Goal: Communication & Community: Participate in discussion

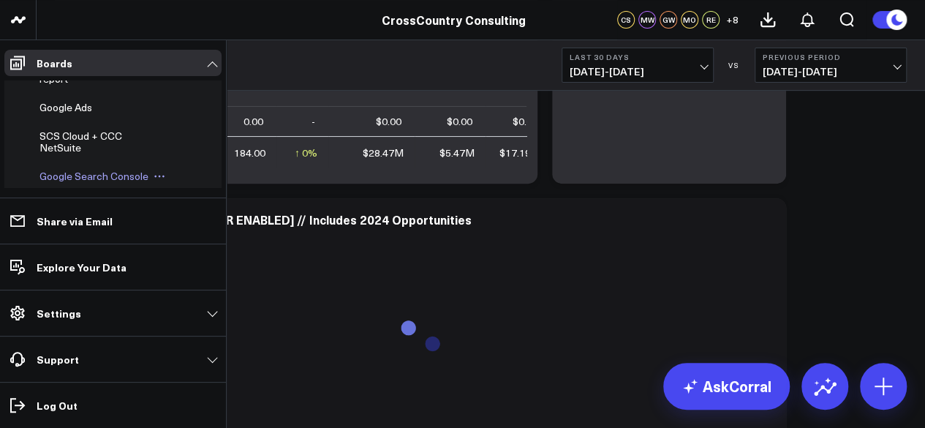
scroll to position [488, 0]
click at [58, 86] on span "Monthly Leads, Conferences, and Events report" at bounding box center [97, 67] width 117 height 37
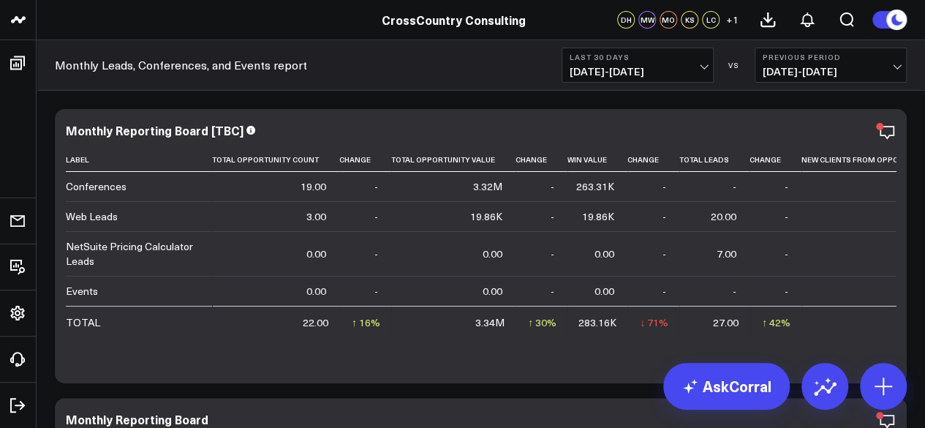
click at [654, 71] on span "08/25/25 - 09/23/25" at bounding box center [638, 72] width 136 height 12
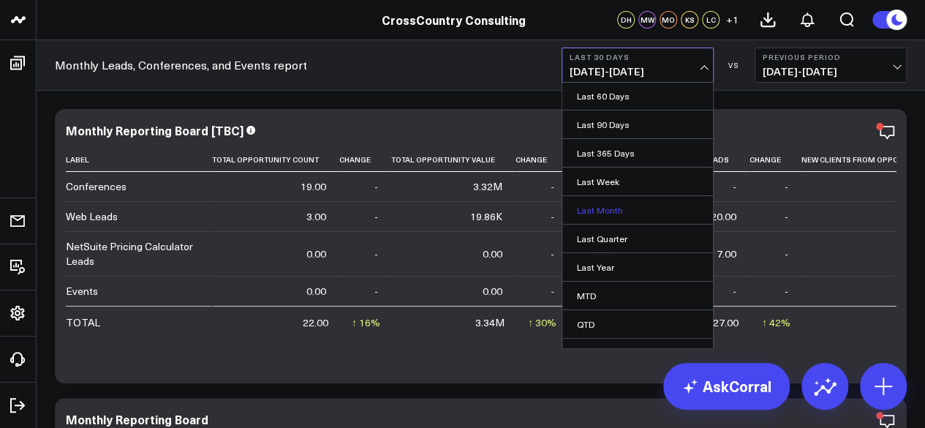
scroll to position [129, 0]
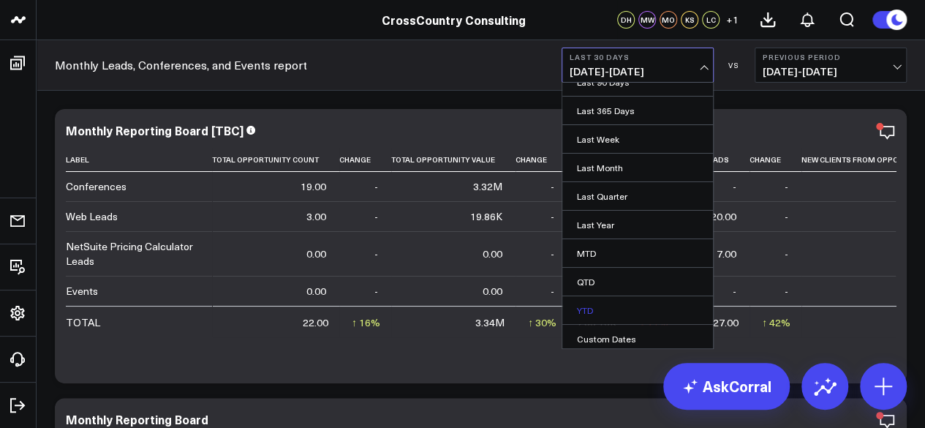
click at [598, 296] on link "YTD" at bounding box center [637, 310] width 151 height 28
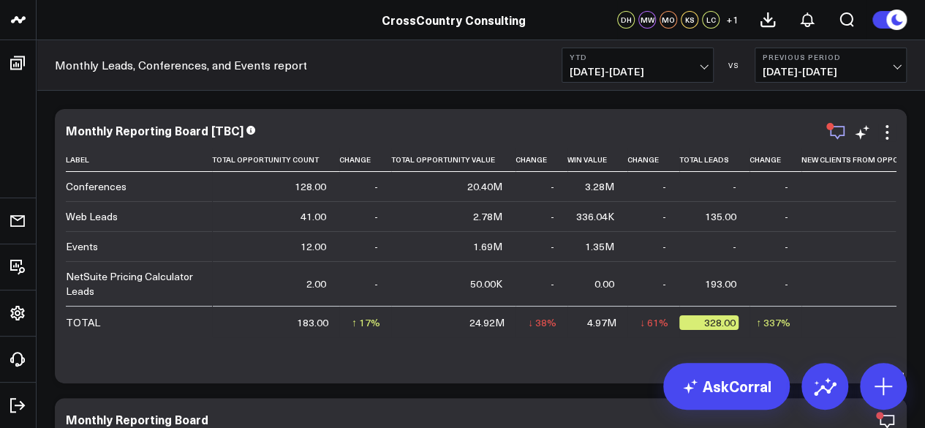
click at [835, 133] on icon "button" at bounding box center [837, 133] width 18 height 18
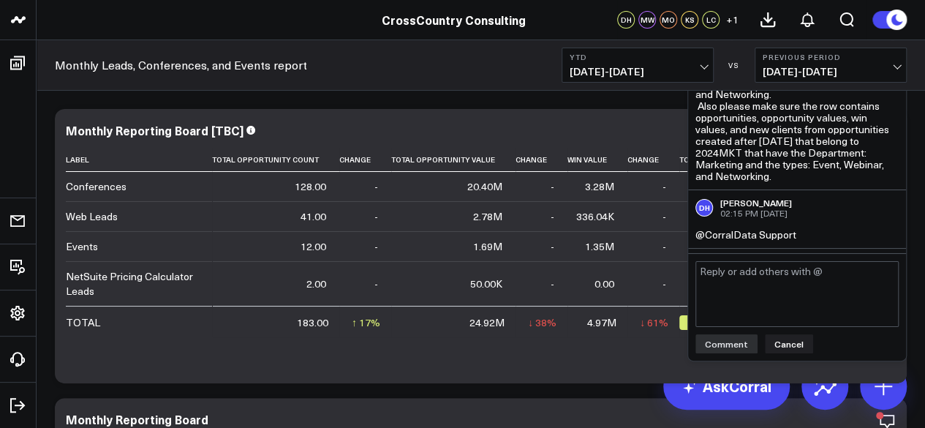
scroll to position [507, 0]
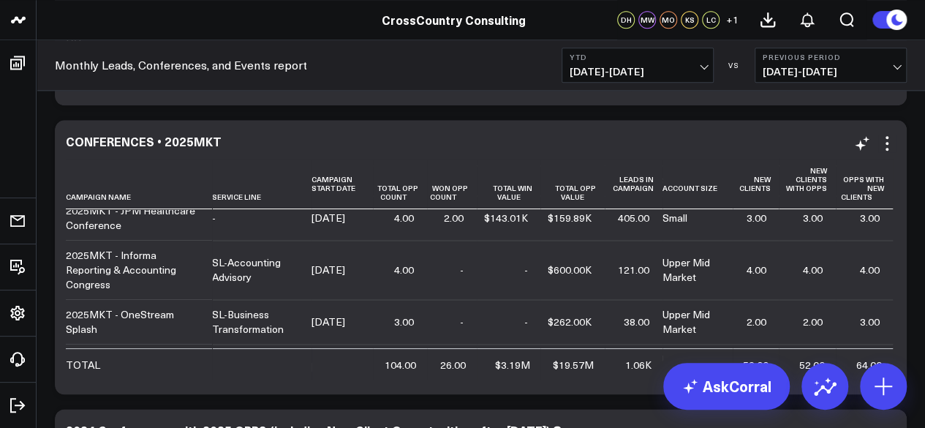
scroll to position [856, 0]
click at [883, 142] on icon at bounding box center [887, 143] width 18 height 18
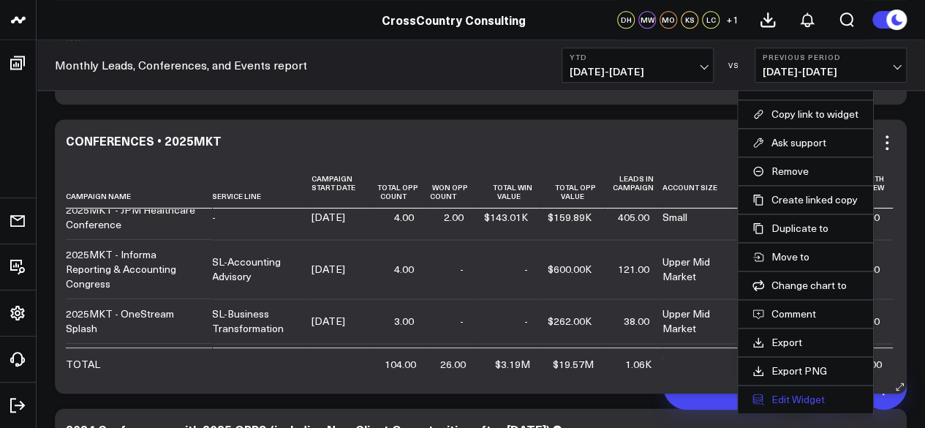
click at [773, 393] on button "Edit Widget" at bounding box center [805, 399] width 106 height 13
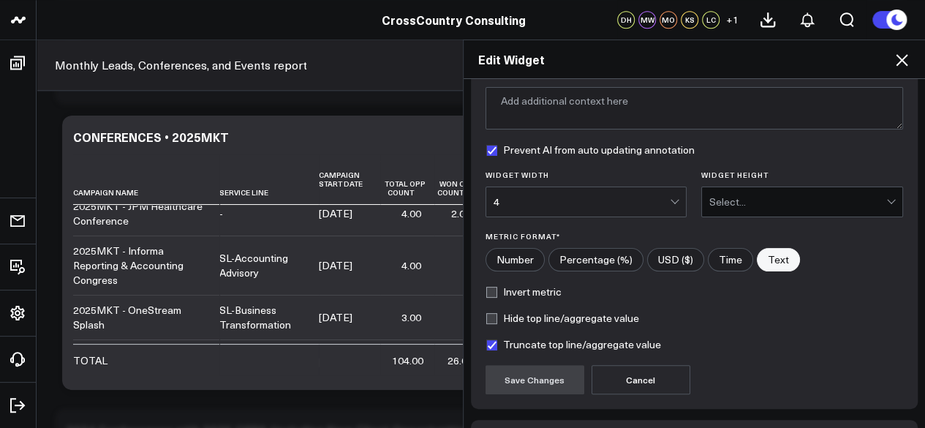
scroll to position [222, 0]
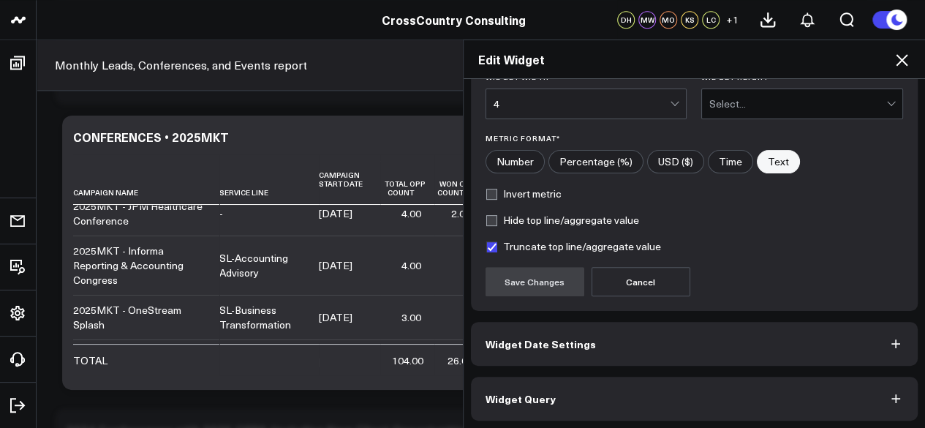
click at [817, 397] on button "Widget Query" at bounding box center [694, 398] width 447 height 44
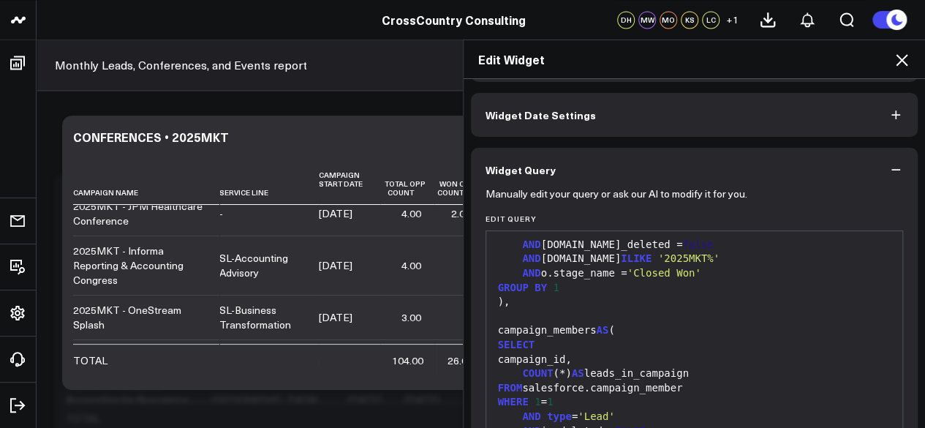
scroll to position [1091, 0]
click at [903, 61] on icon at bounding box center [902, 60] width 12 height 12
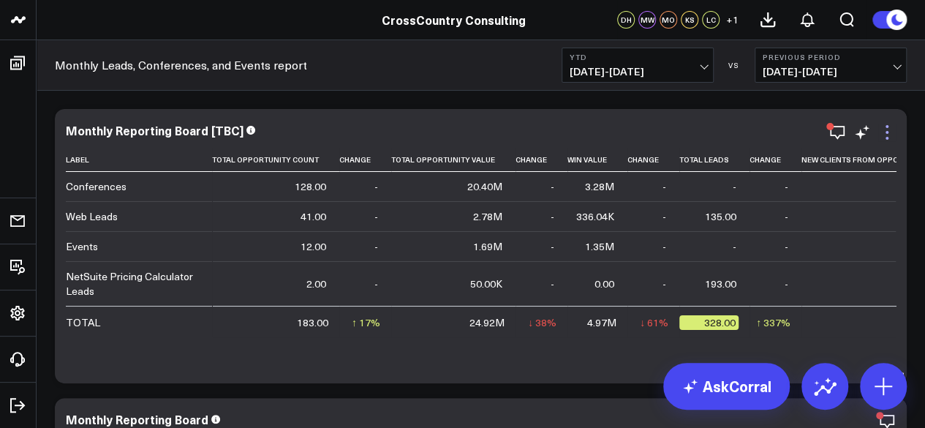
click at [885, 126] on icon at bounding box center [886, 126] width 3 height 3
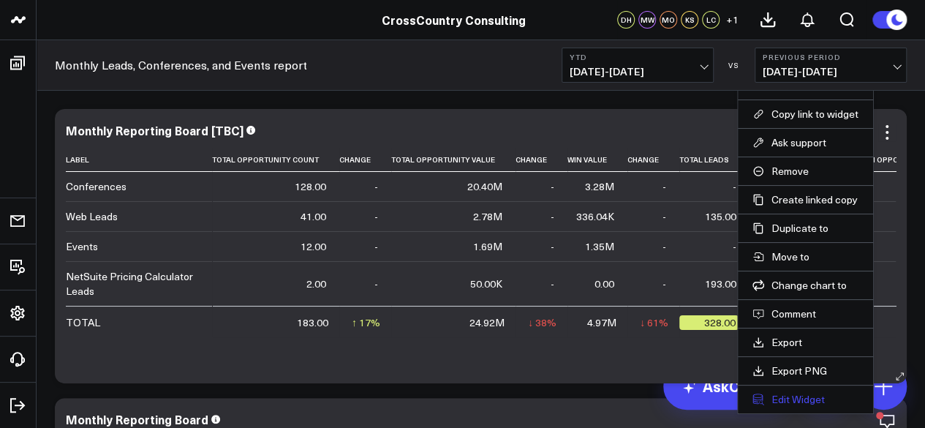
click at [795, 398] on button "Edit Widget" at bounding box center [805, 399] width 106 height 13
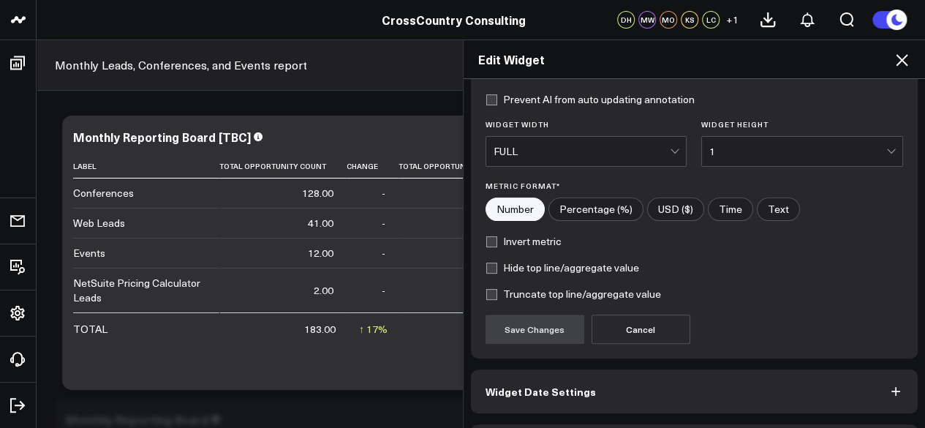
scroll to position [222, 0]
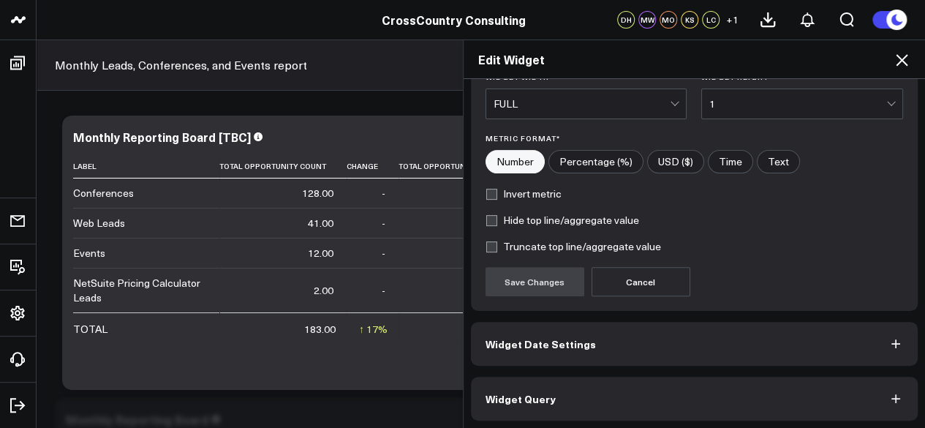
click at [891, 395] on icon "button" at bounding box center [895, 398] width 9 height 9
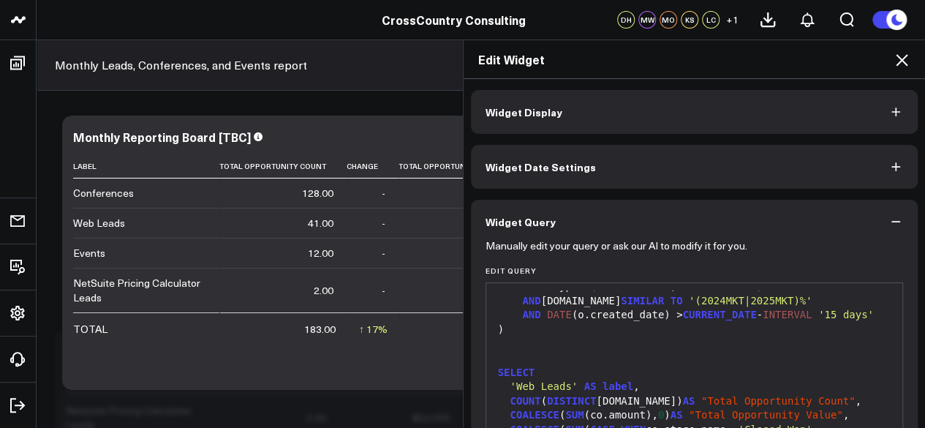
scroll to position [69, 0]
click at [905, 60] on icon at bounding box center [902, 60] width 18 height 18
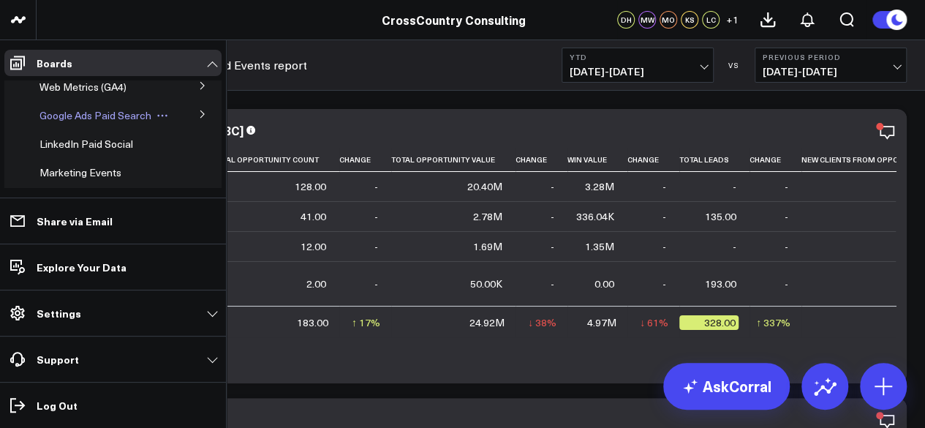
scroll to position [168, 0]
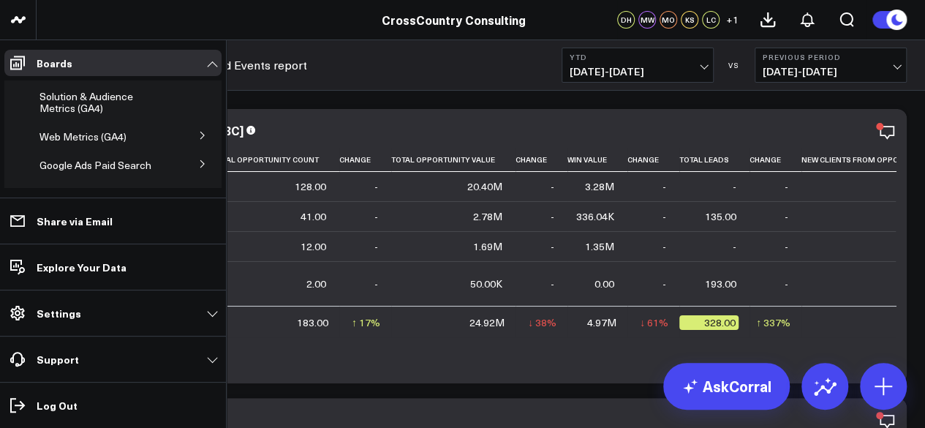
click at [189, 145] on button at bounding box center [202, 135] width 38 height 22
click at [77, 143] on span "Web Metrics (GA4)" at bounding box center [82, 136] width 87 height 14
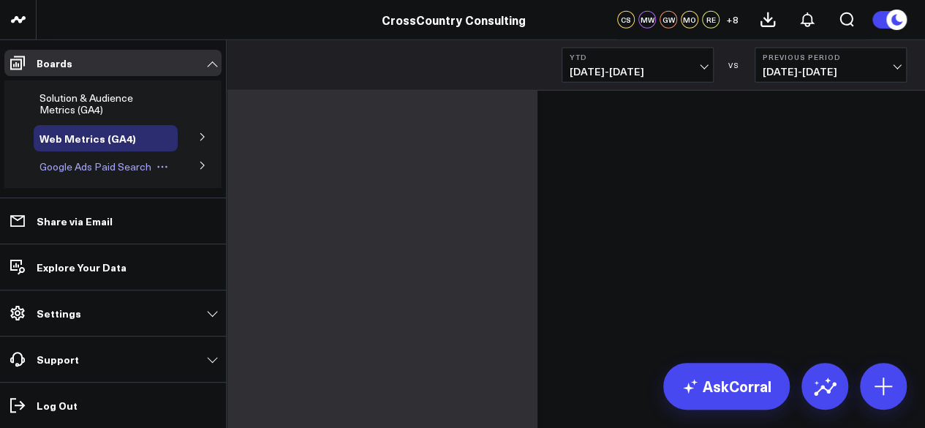
scroll to position [140, 0]
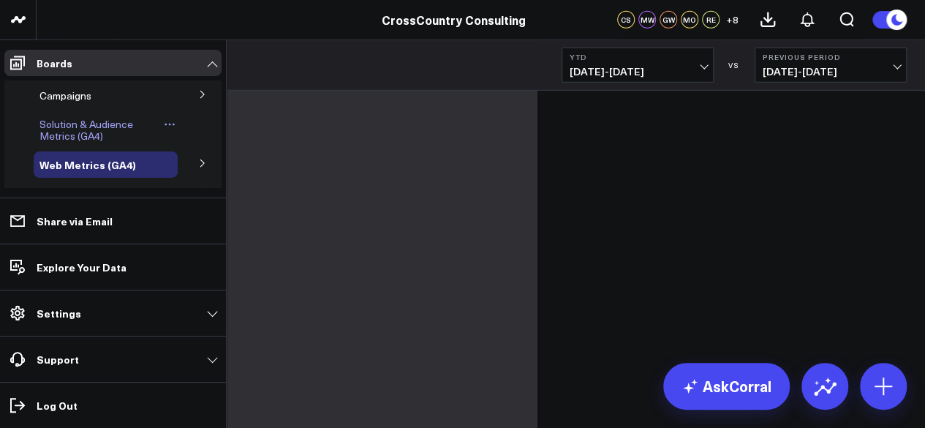
click at [64, 136] on span "Solution & Audience Metrics (GA4)" at bounding box center [86, 130] width 94 height 26
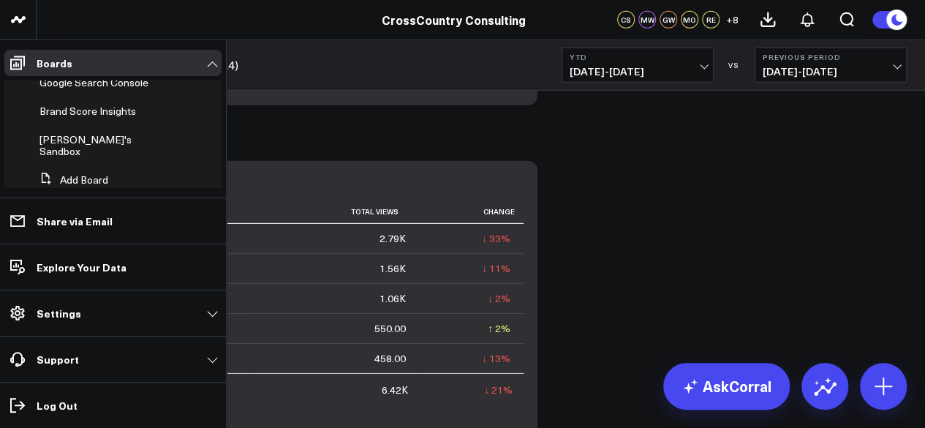
scroll to position [566, 0]
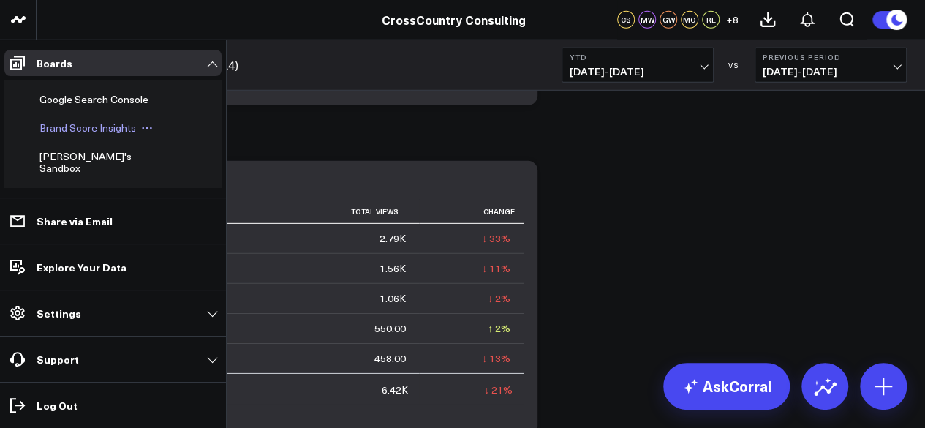
click at [75, 135] on span "Brand Score Insights" at bounding box center [87, 128] width 97 height 14
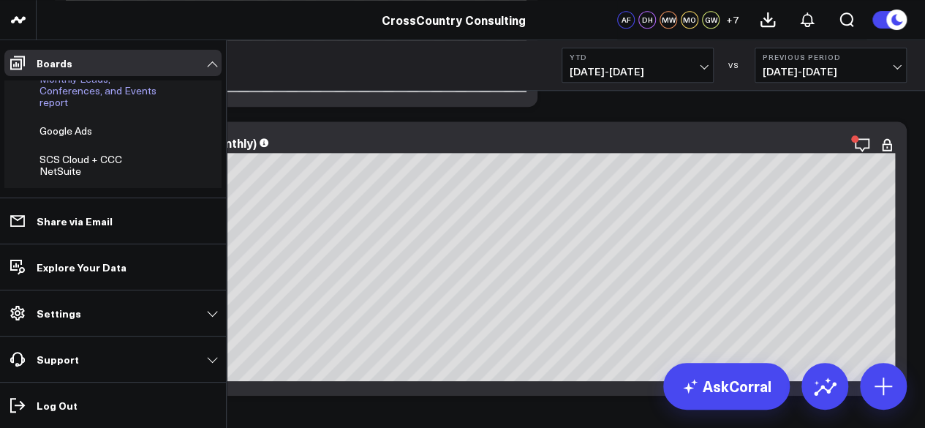
scroll to position [475, 0]
click at [56, 99] on span "Monthly Leads, Conferences, and Events report" at bounding box center [97, 80] width 117 height 37
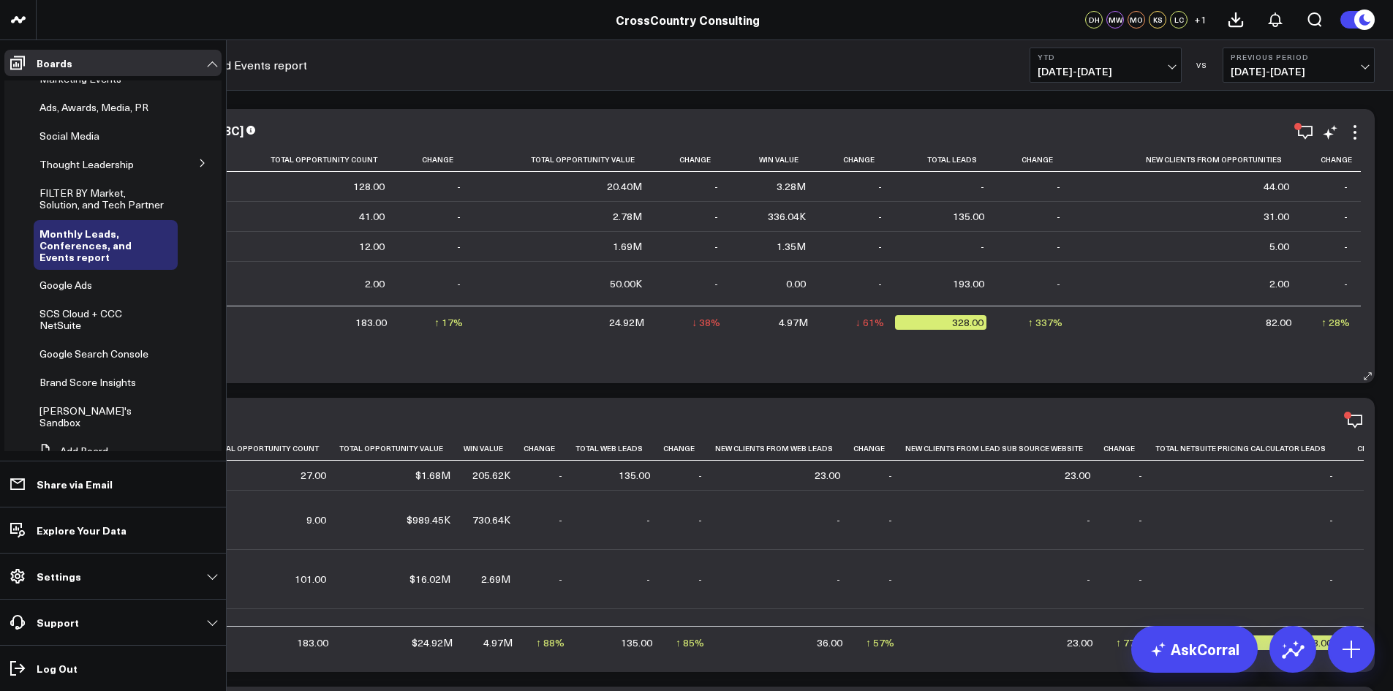
scroll to position [371, 0]
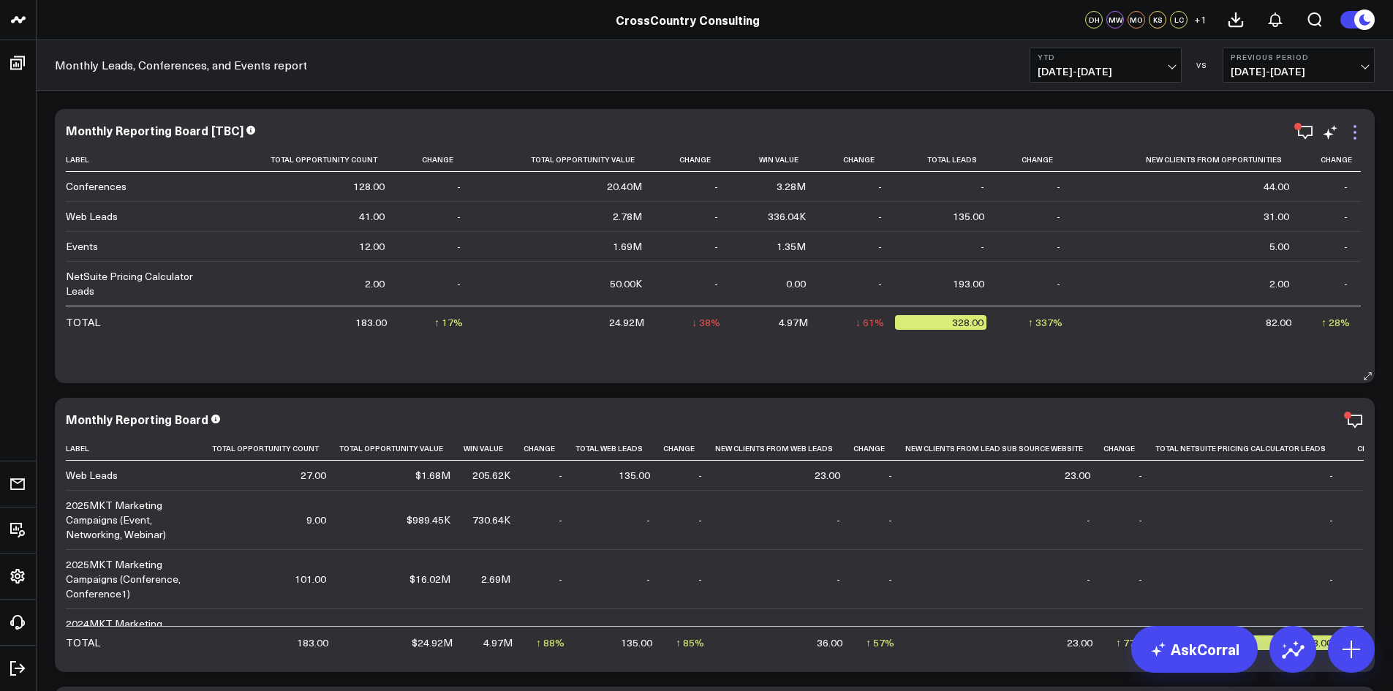
click at [924, 137] on icon at bounding box center [1355, 133] width 18 height 18
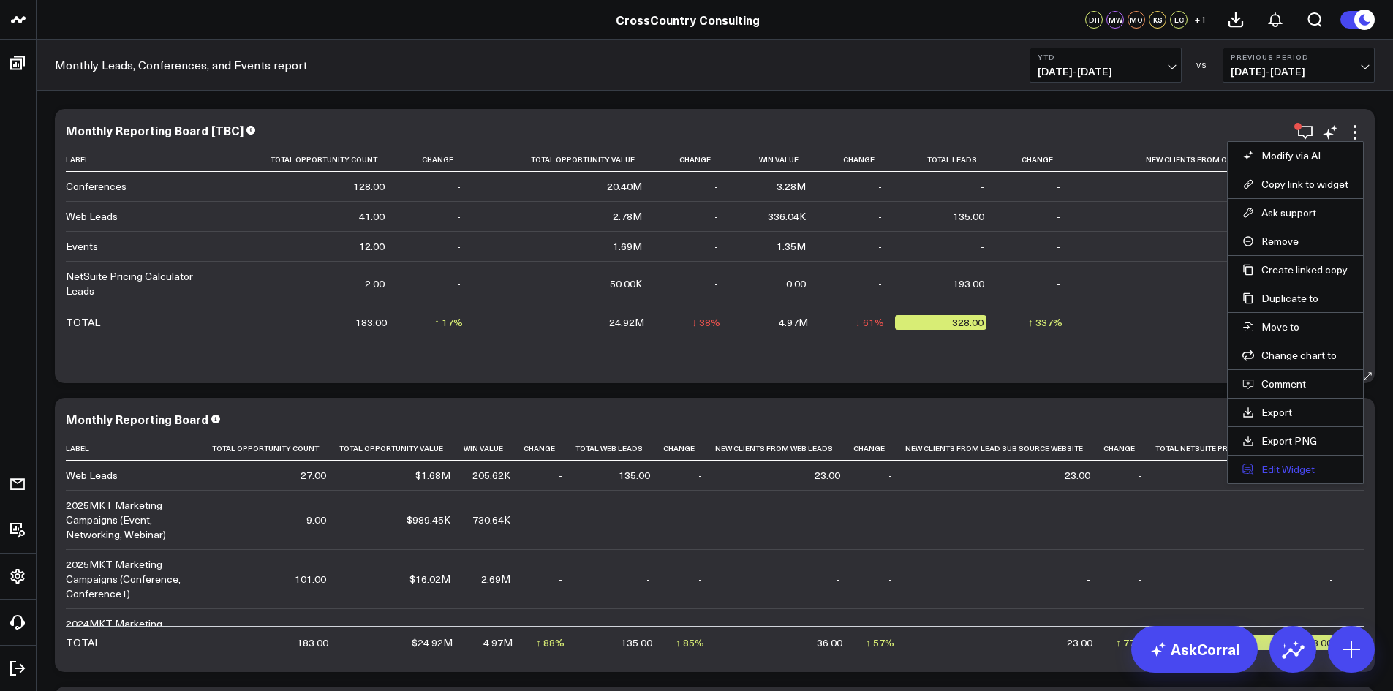
click at [924, 427] on button "Edit Widget" at bounding box center [1295, 469] width 106 height 13
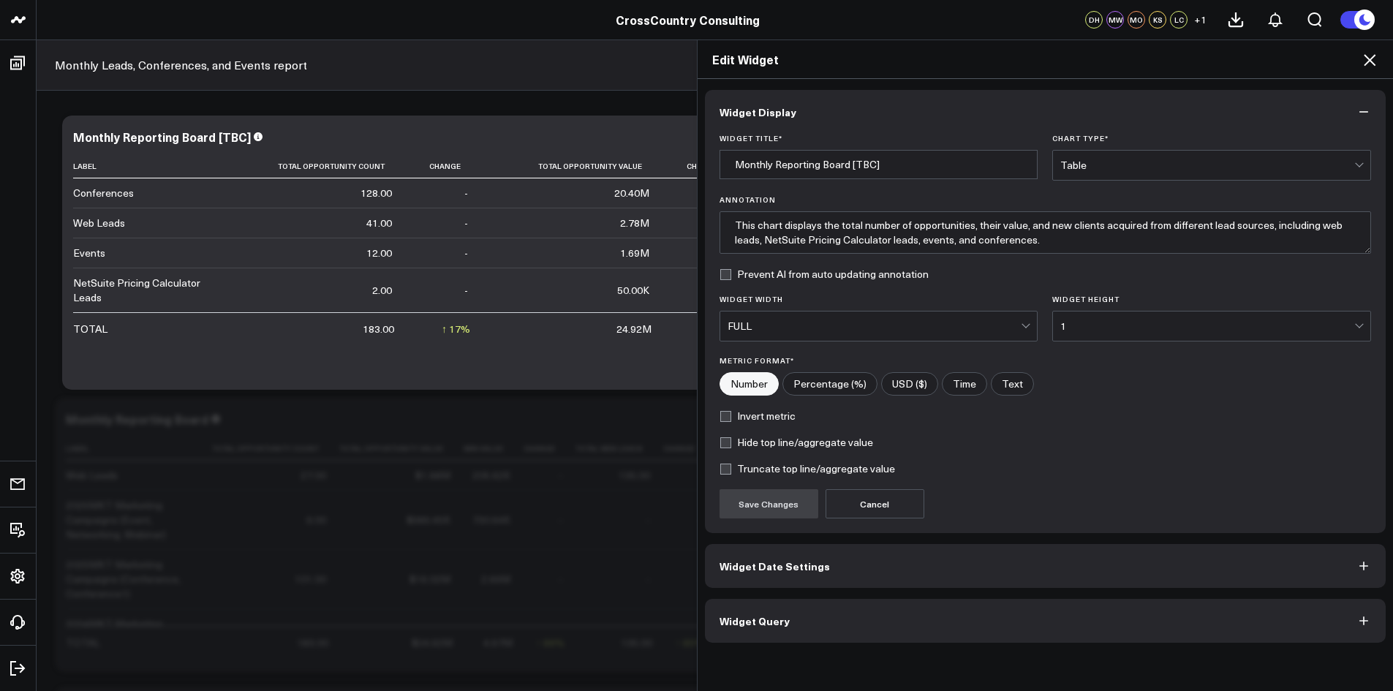
click at [877, 427] on button "Widget Query" at bounding box center [1045, 621] width 681 height 44
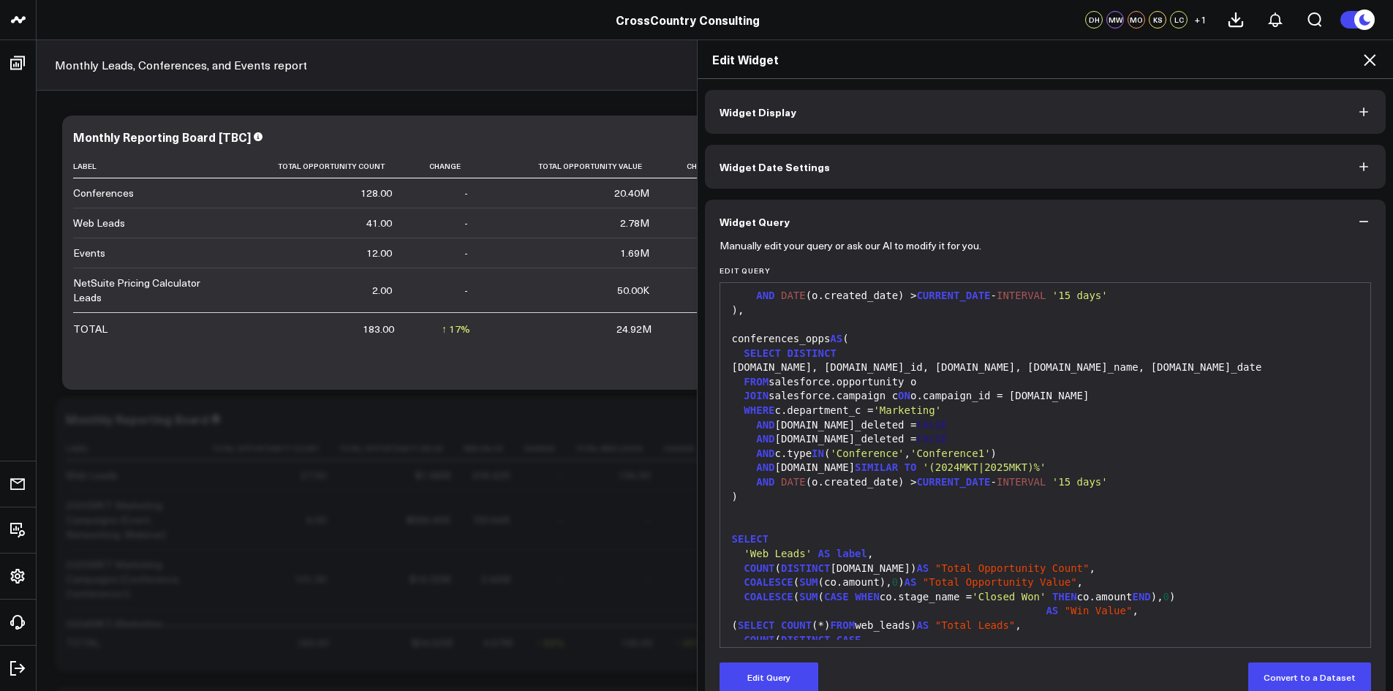
scroll to position [807, 0]
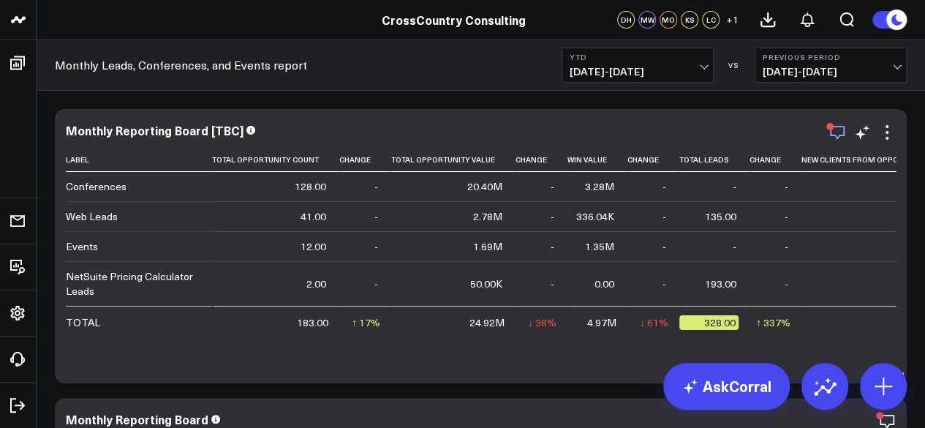
click at [830, 129] on div "button" at bounding box center [829, 126] width 7 height 7
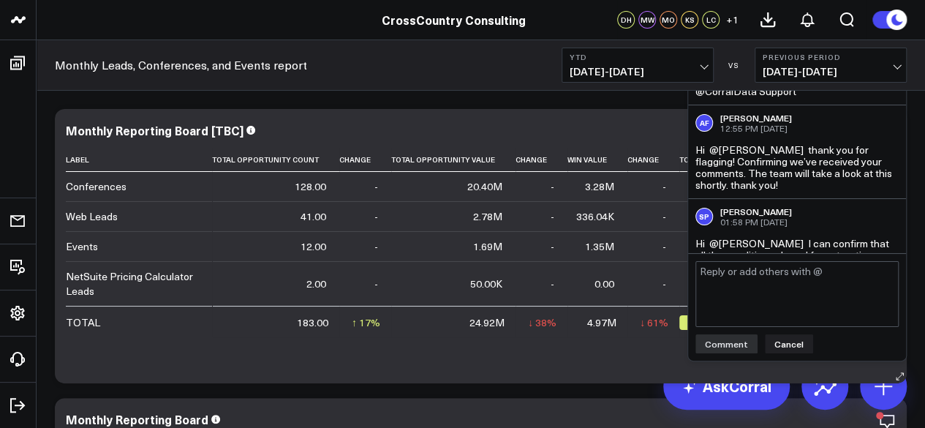
scroll to position [507, 0]
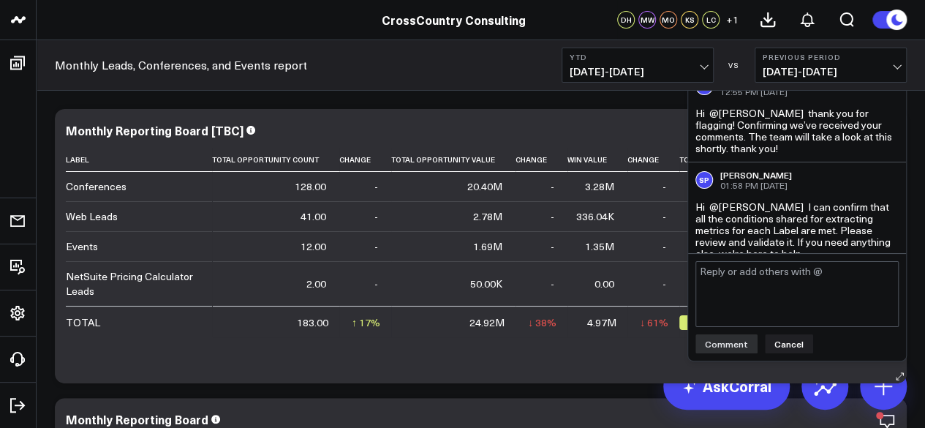
type textarea "#"
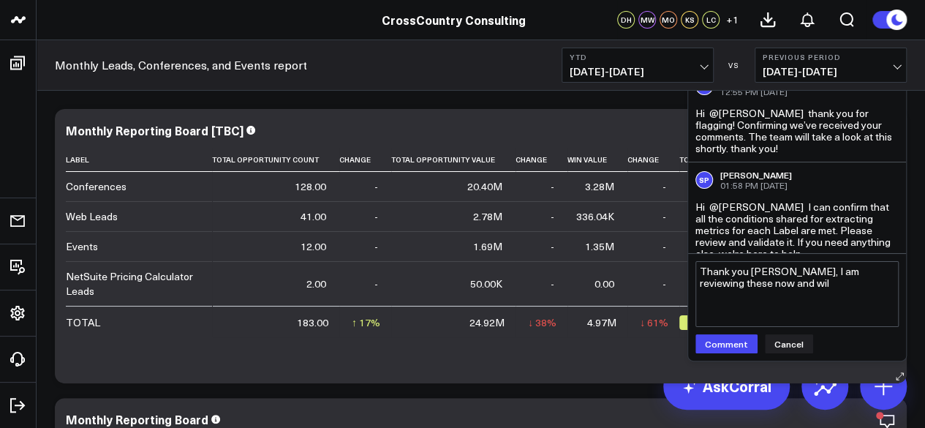
click at [795, 276] on textarea "Thank you [PERSON_NAME], I am reviewing these now and wil" at bounding box center [796, 294] width 203 height 66
click at [860, 296] on textarea "Thank you [PERSON_NAME] for you and your teams hard work on this I really appre…" at bounding box center [796, 294] width 203 height 66
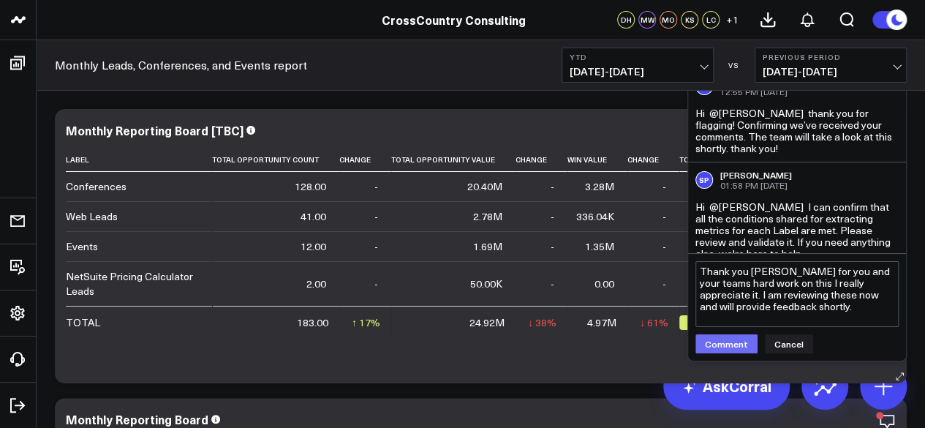
type textarea "Thank you [PERSON_NAME] for you and your teams hard work on this I really appre…"
click at [722, 337] on button "Comment" at bounding box center [726, 343] width 62 height 19
